Goal: Entertainment & Leisure: Consume media (video, audio)

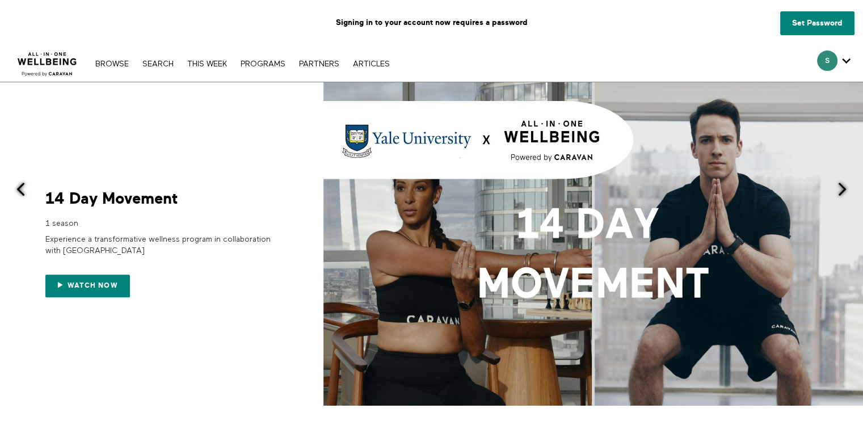
click at [845, 57] on icon "Secondary" at bounding box center [846, 60] width 9 height 17
click at [824, 65] on span "Secondary" at bounding box center [827, 60] width 20 height 20
click at [85, 289] on div at bounding box center [431, 286] width 863 height 23
click at [84, 281] on div at bounding box center [431, 286] width 863 height 23
click at [822, 28] on link "Set Password" at bounding box center [817, 23] width 74 height 24
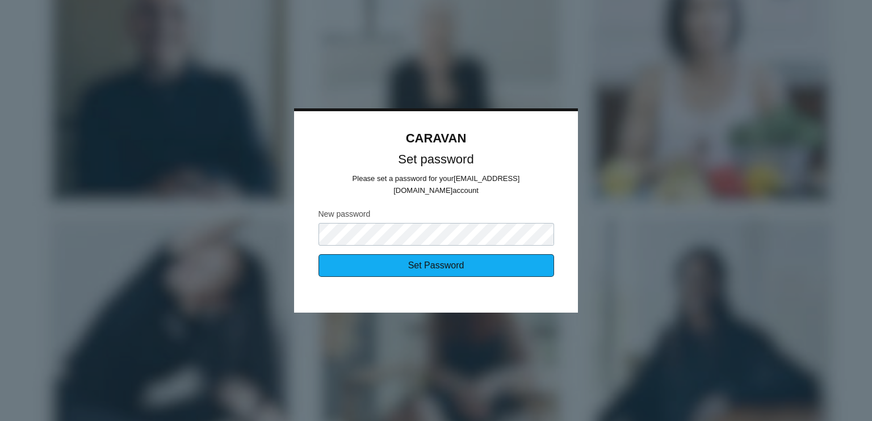
click at [434, 255] on input "Set Password" at bounding box center [435, 265] width 235 height 23
type input "Sending..."
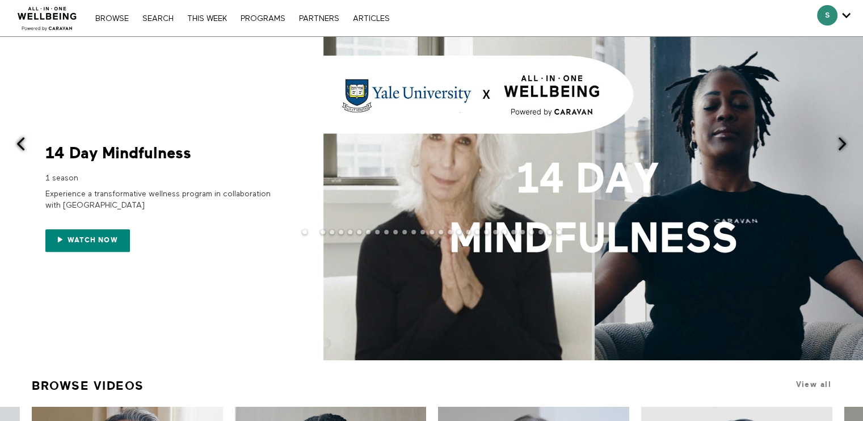
click at [83, 241] on div at bounding box center [431, 241] width 863 height 23
click at [223, 184] on div "Experience a transformative wellness program in collaboration with [GEOGRAPHIC_…" at bounding box center [158, 200] width 227 height 32
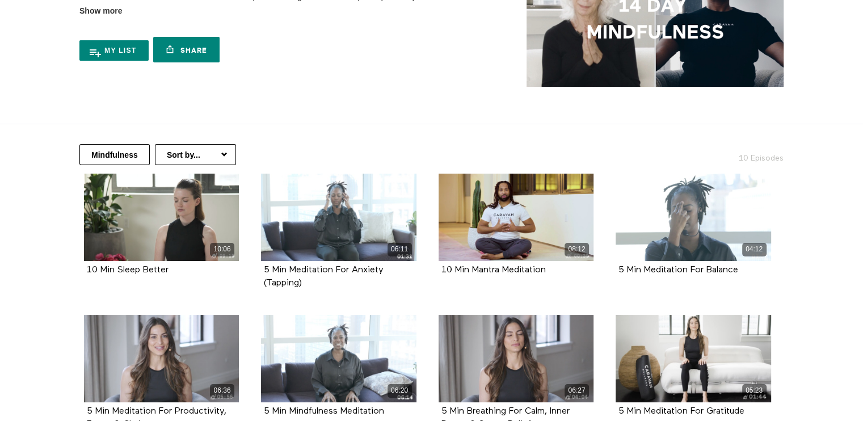
scroll to position [115, 0]
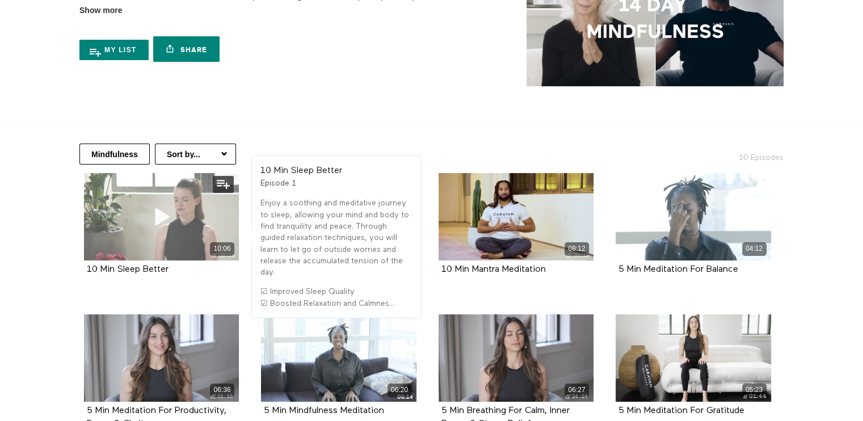
click at [170, 234] on div "10:06" at bounding box center [161, 216] width 155 height 87
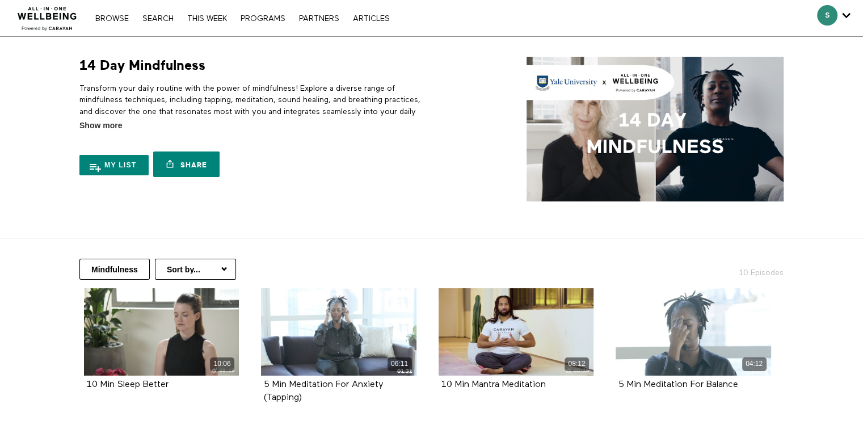
click at [109, 26] on div "Browse Search THIS WEEK PROGRAMS PARTNERS ARTICLES Account settings Manage Subs…" at bounding box center [297, 18] width 594 height 36
click at [109, 19] on link "Browse" at bounding box center [112, 19] width 45 height 8
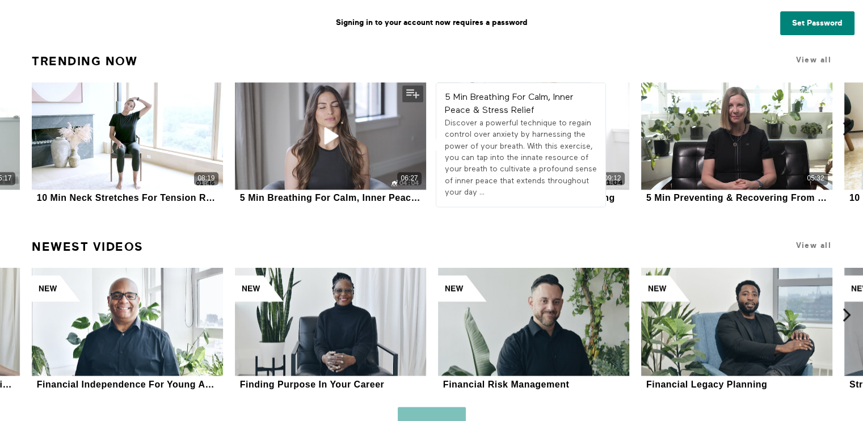
scroll to position [1825, 0]
